Goal: Task Accomplishment & Management: Manage account settings

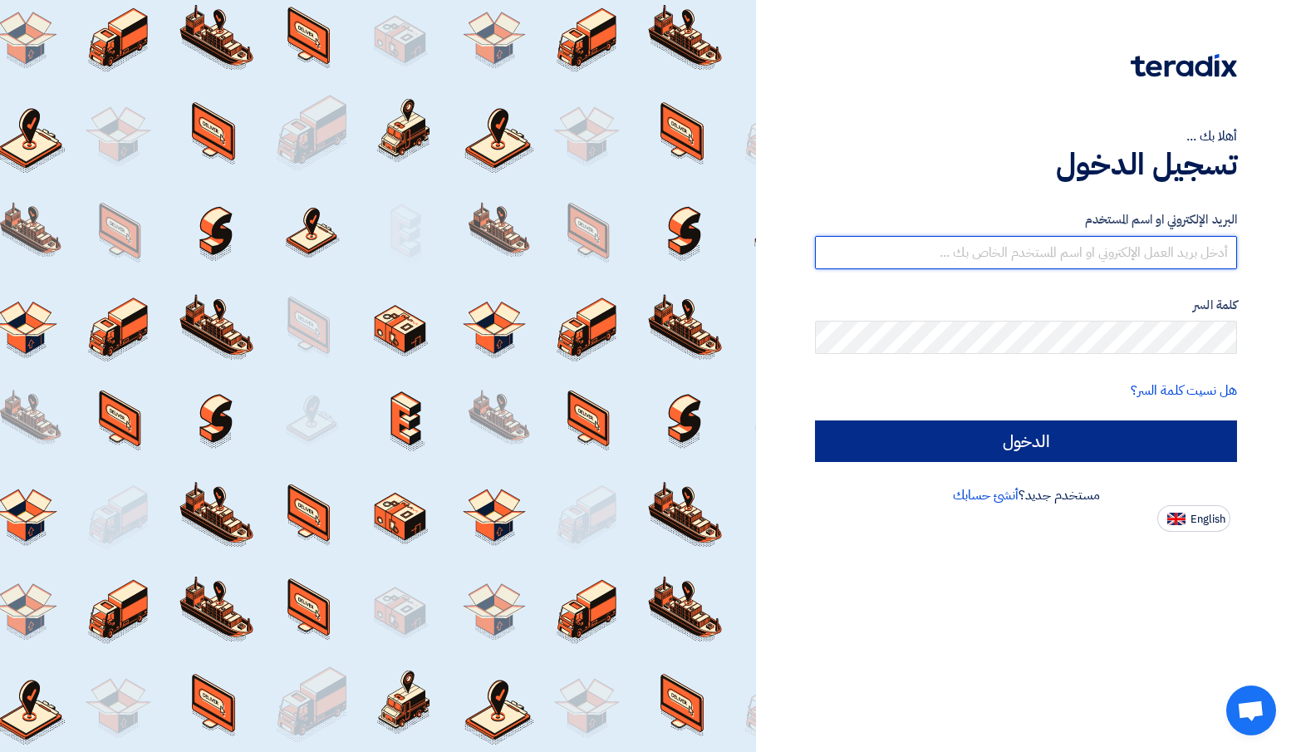
type input "[PERSON_NAME][EMAIL_ADDRESS][DOMAIN_NAME]"
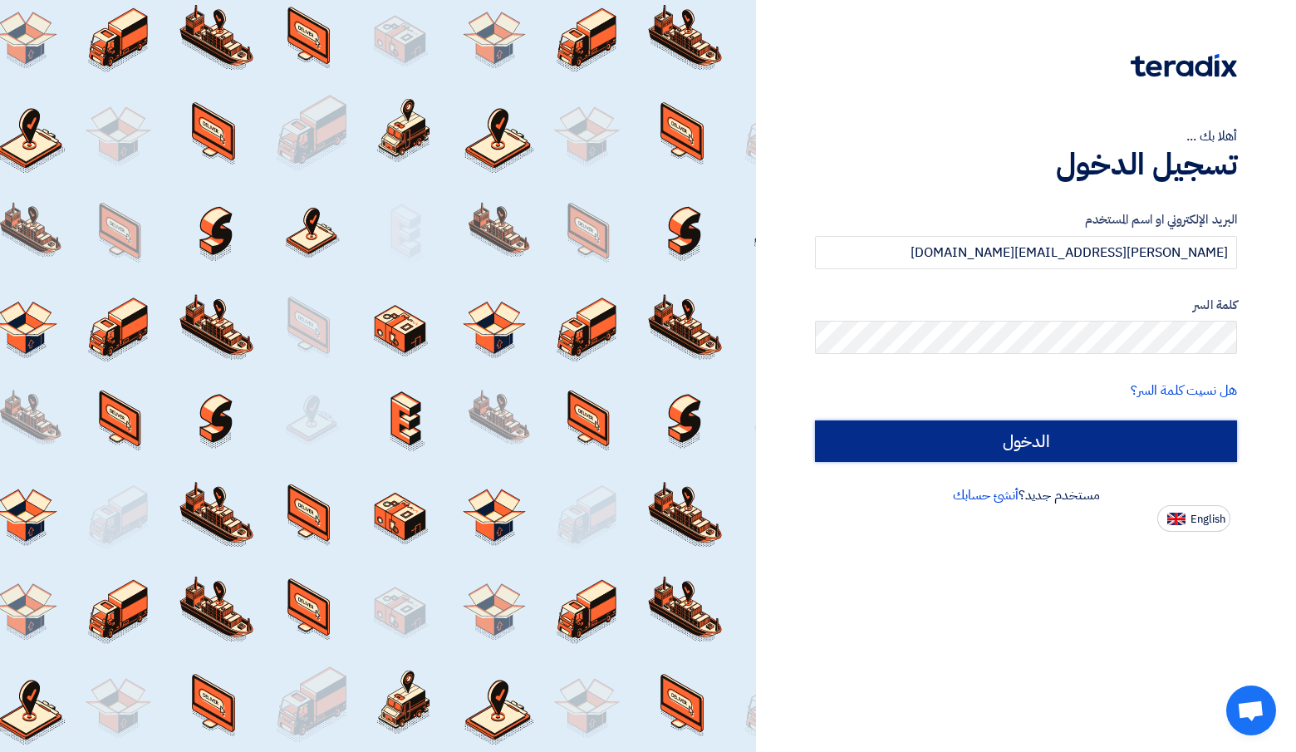
click at [989, 439] on input "الدخول" at bounding box center [1026, 441] width 422 height 42
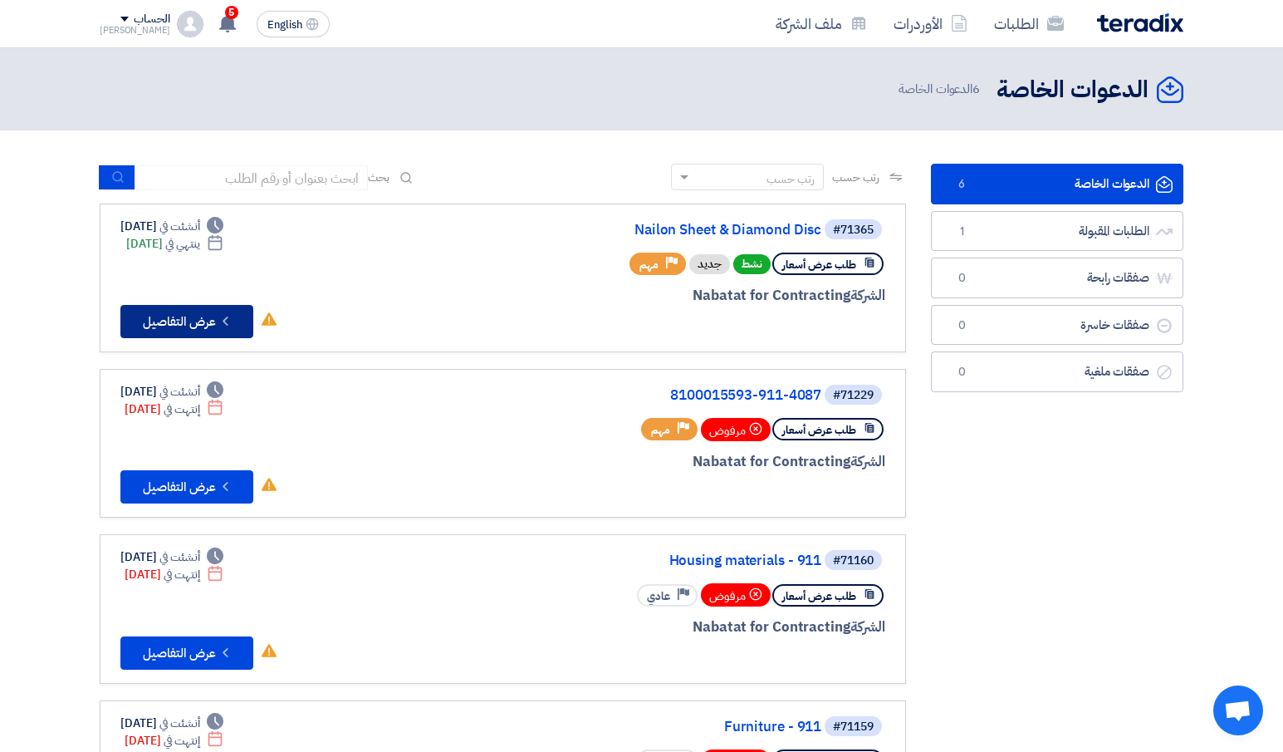
click at [213, 319] on button "Check details عرض التفاصيل" at bounding box center [186, 321] width 133 height 33
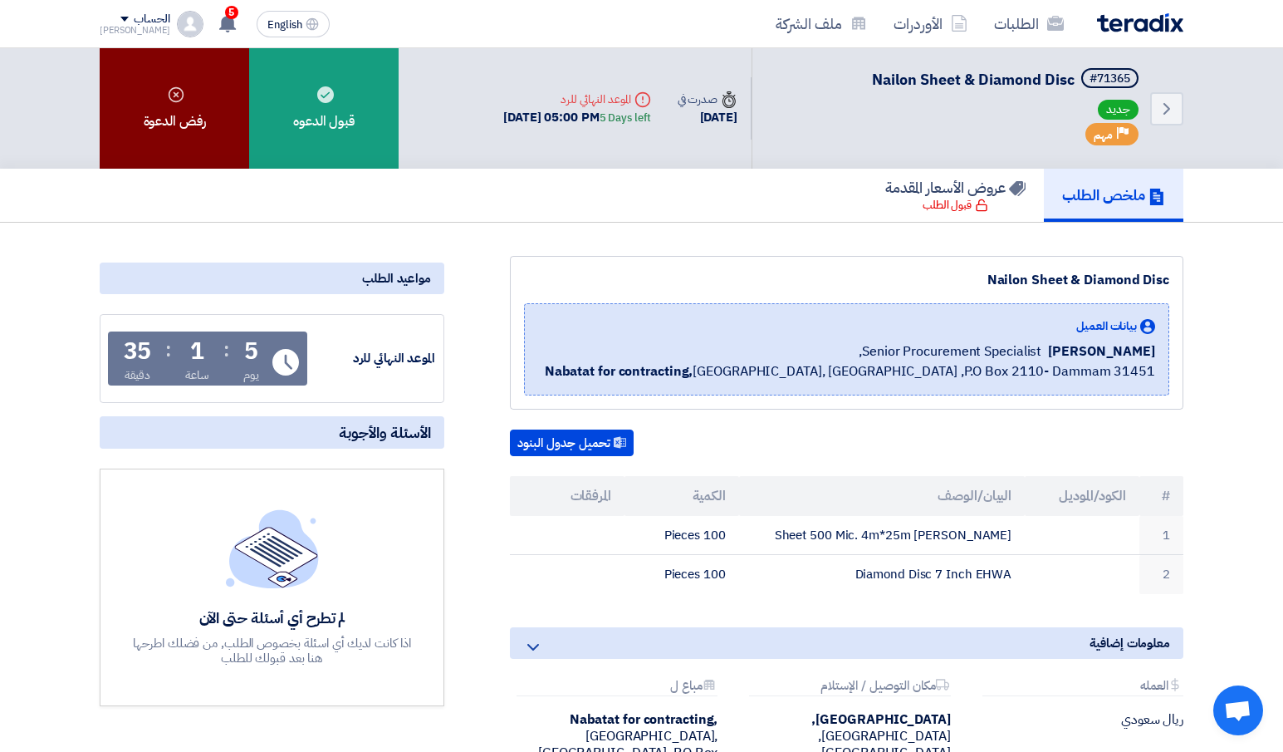
click at [185, 109] on div "رفض الدعوة" at bounding box center [175, 108] width 150 height 120
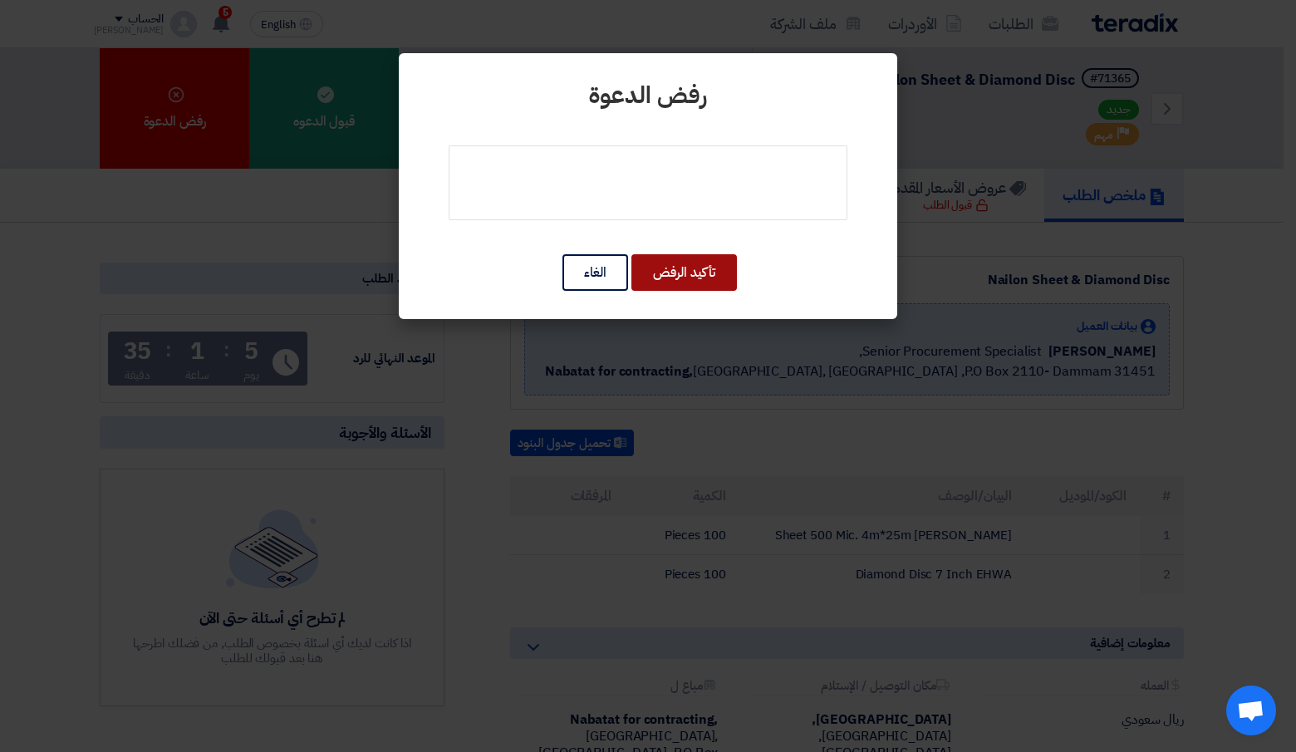
click at [679, 280] on button "تأكيد الرفض" at bounding box center [683, 272] width 105 height 37
